Goal: Information Seeking & Learning: Learn about a topic

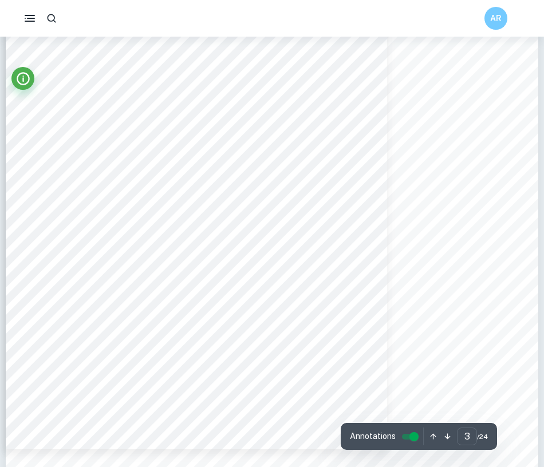
scroll to position [1602, 0]
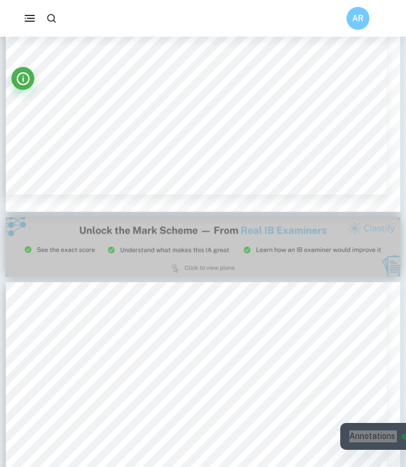
scroll to position [901, 0]
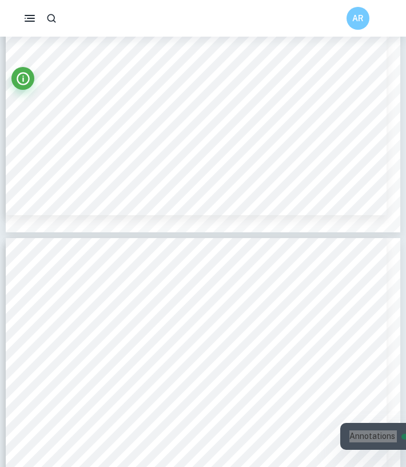
type input "3"
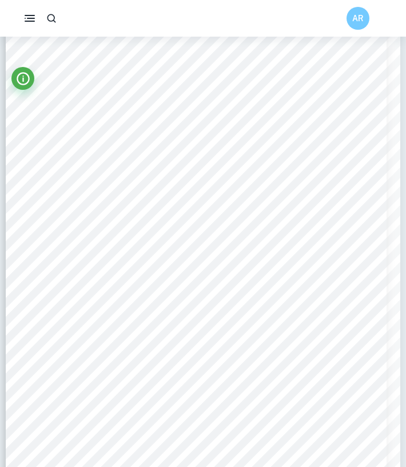
scroll to position [1237, 0]
